Goal: Task Accomplishment & Management: Use online tool/utility

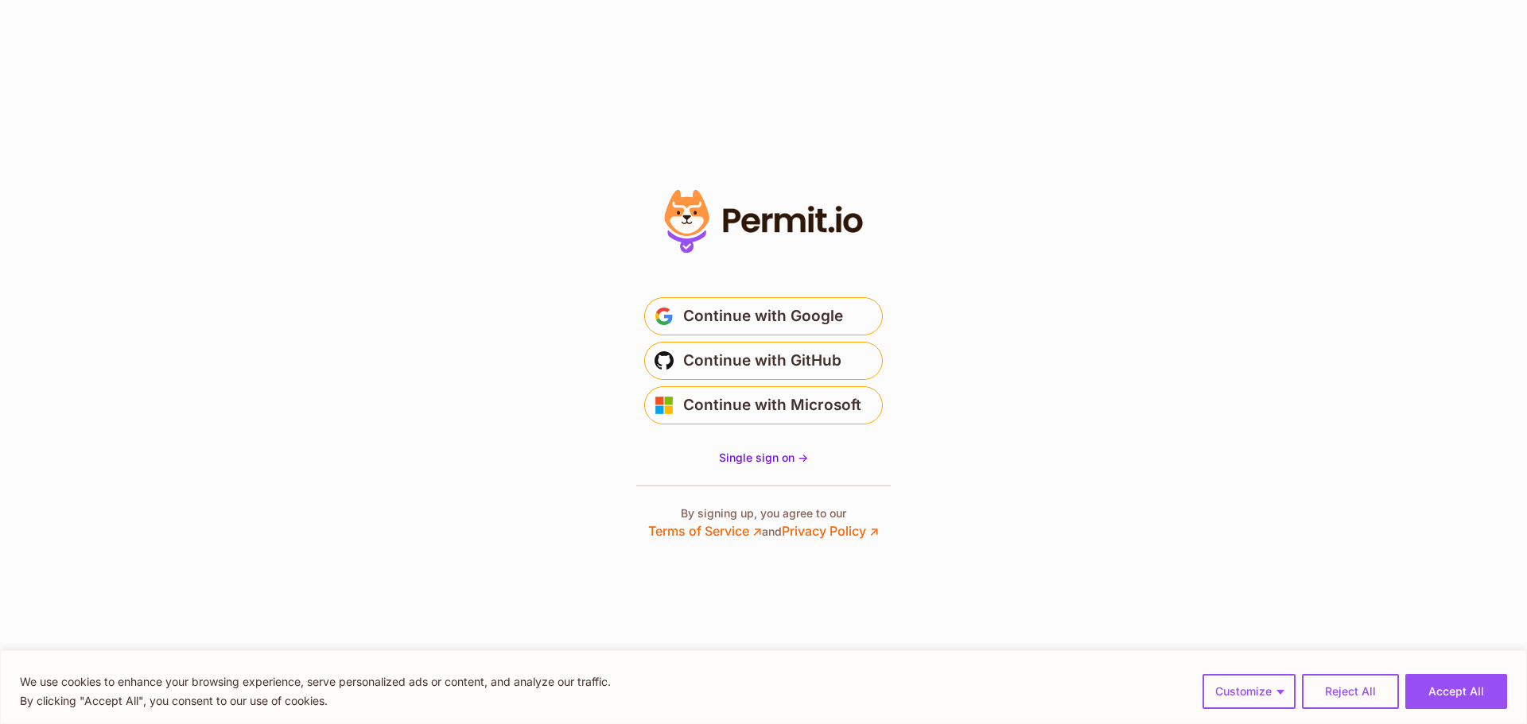
click at [980, 358] on section "* Or" at bounding box center [763, 362] width 1527 height 724
click at [764, 460] on span "Single sign on ->" at bounding box center [763, 458] width 89 height 14
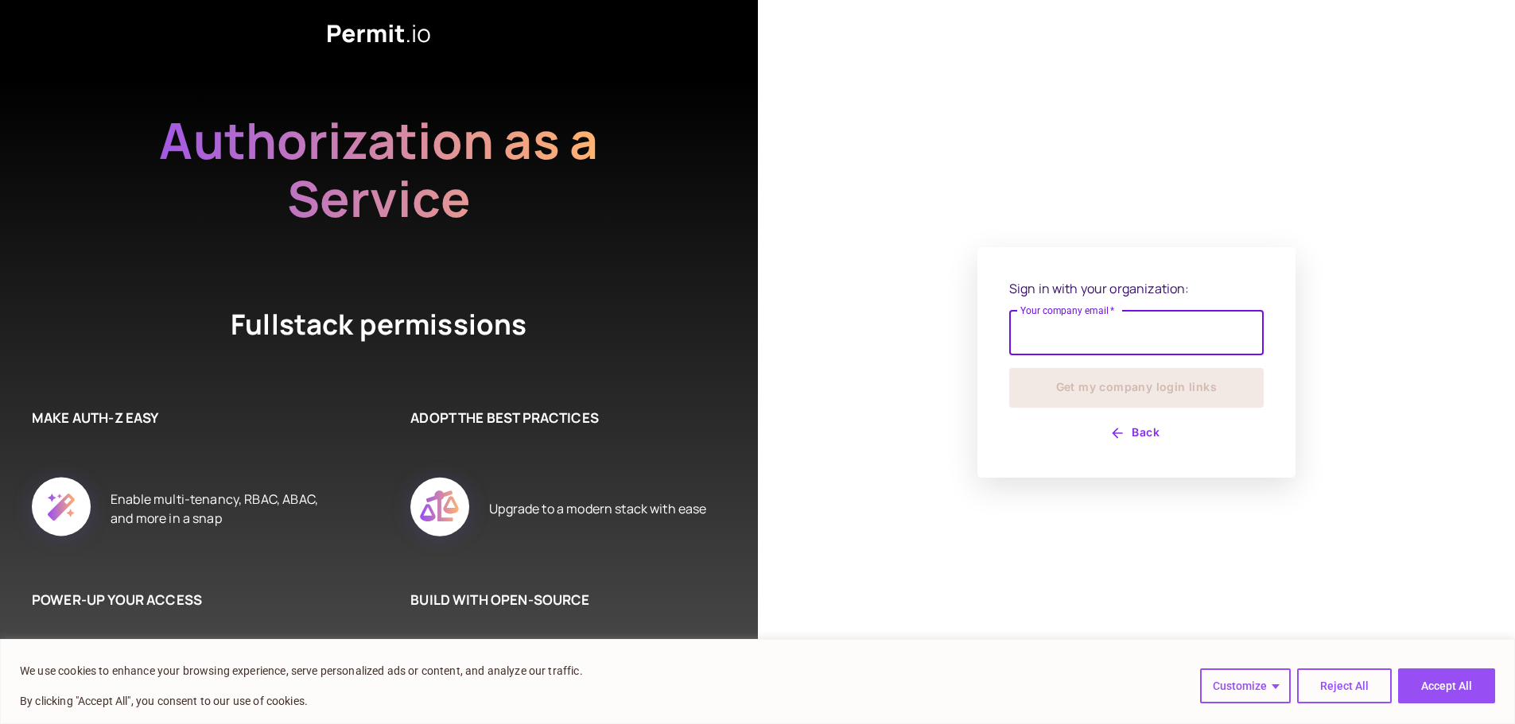
click at [1136, 337] on input "Your company email   *" at bounding box center [1136, 333] width 254 height 45
type input "**********"
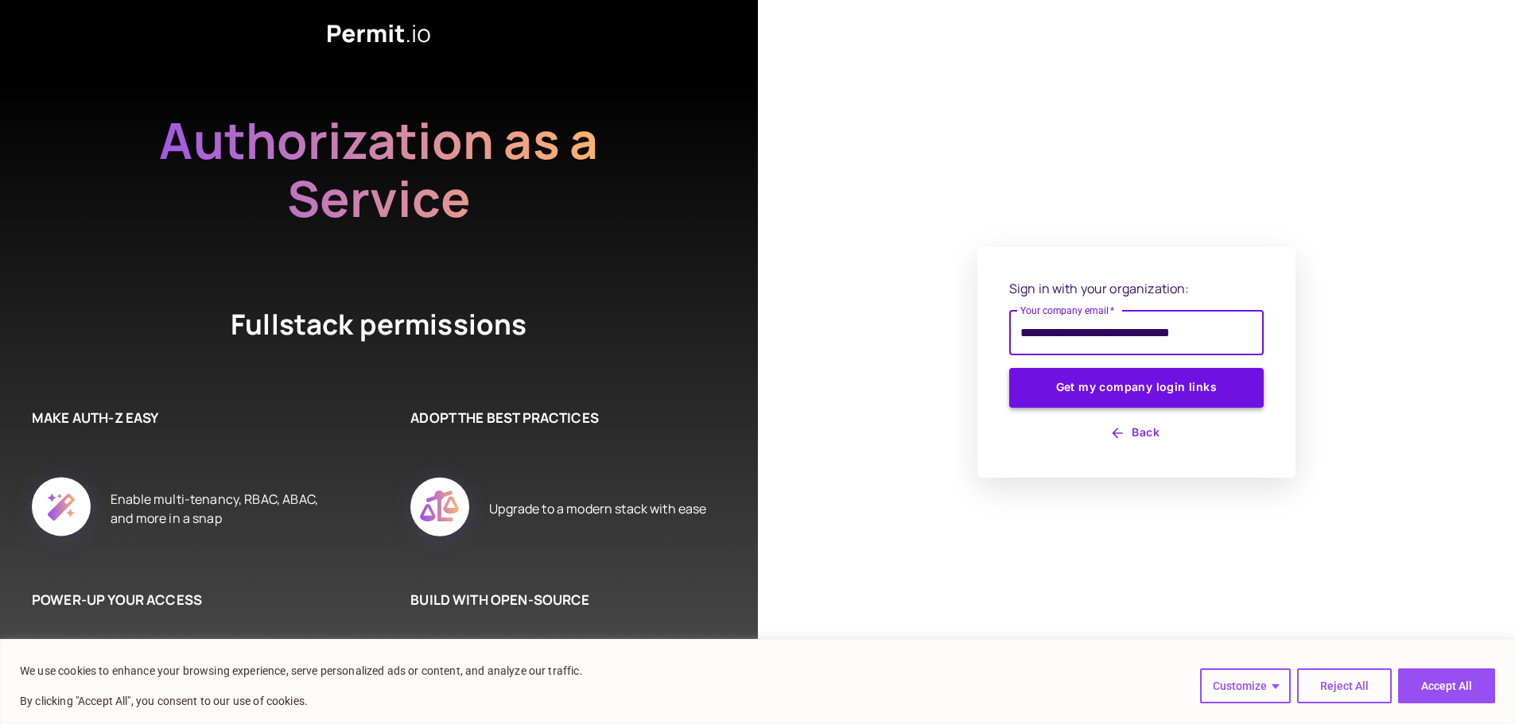
click at [1118, 391] on button "Get my company login links" at bounding box center [1136, 388] width 254 height 40
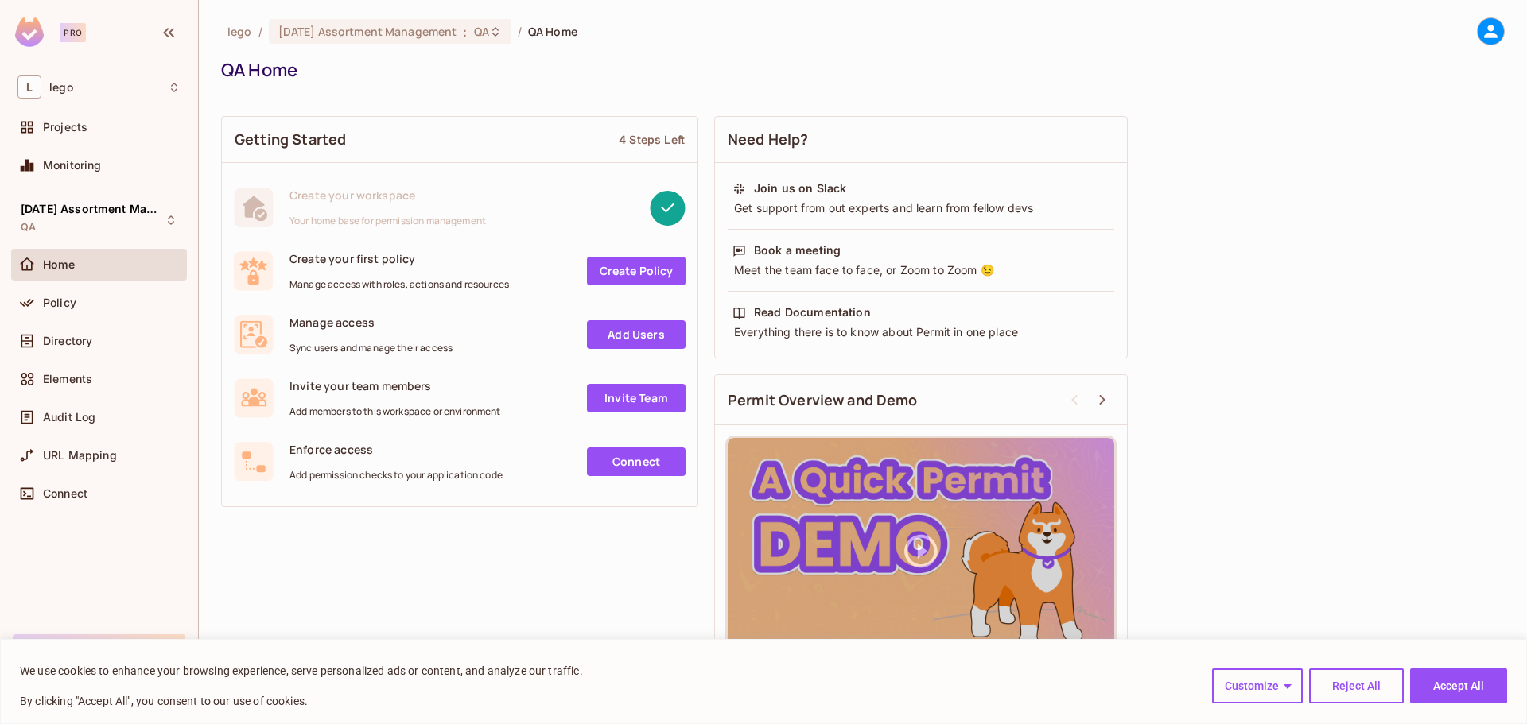
click at [729, 82] on div "lego / 05.09.01 Assortment Management : QA / QA Home QA Home" at bounding box center [862, 56] width 1283 height 78
click at [1290, 216] on div "Getting Started 4 Steps Left Create your workspace Your home base for permissio…" at bounding box center [862, 399] width 1283 height 583
click at [1321, 344] on div "Getting Started 4 Steps Left Create your workspace Your home base for permissio…" at bounding box center [862, 399] width 1283 height 583
